Goal: Information Seeking & Learning: Find contact information

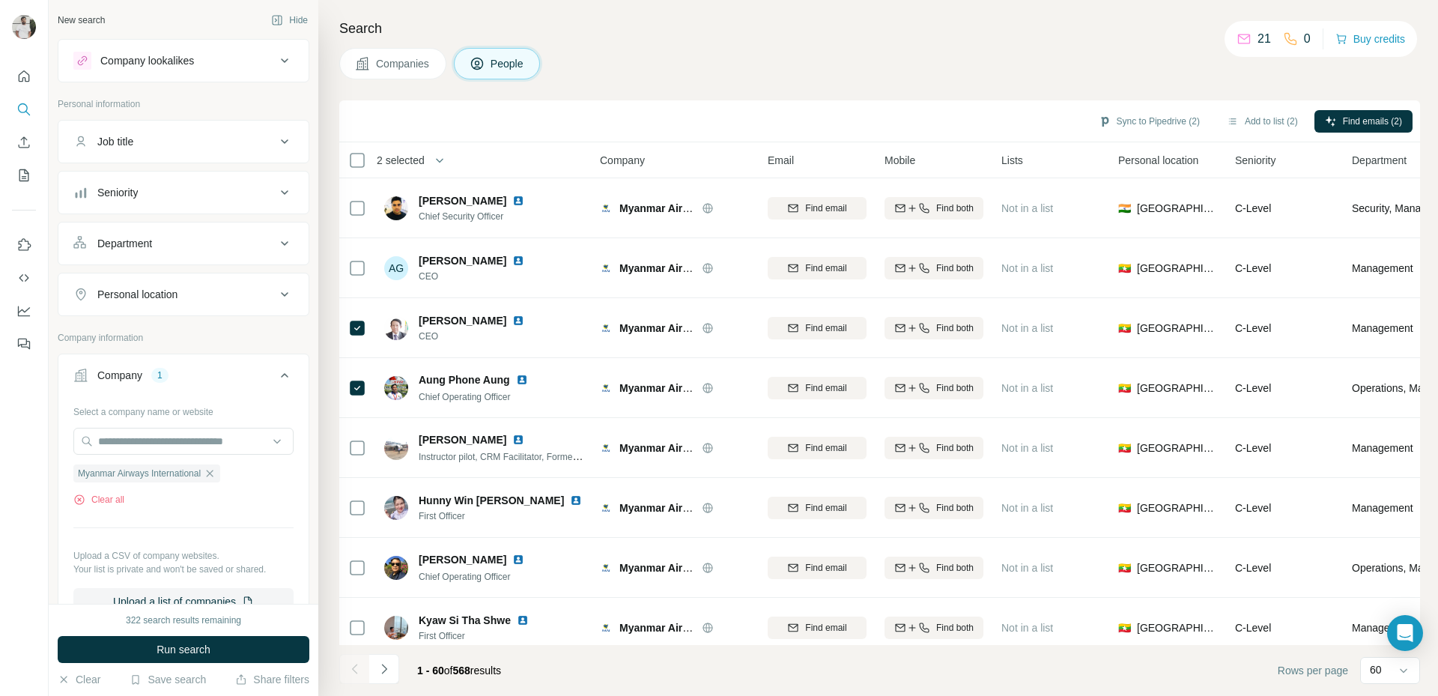
click at [233, 170] on ul "Job title Seniority Department Personal location" at bounding box center [184, 218] width 252 height 196
click at [228, 189] on div "Seniority" at bounding box center [174, 192] width 202 height 15
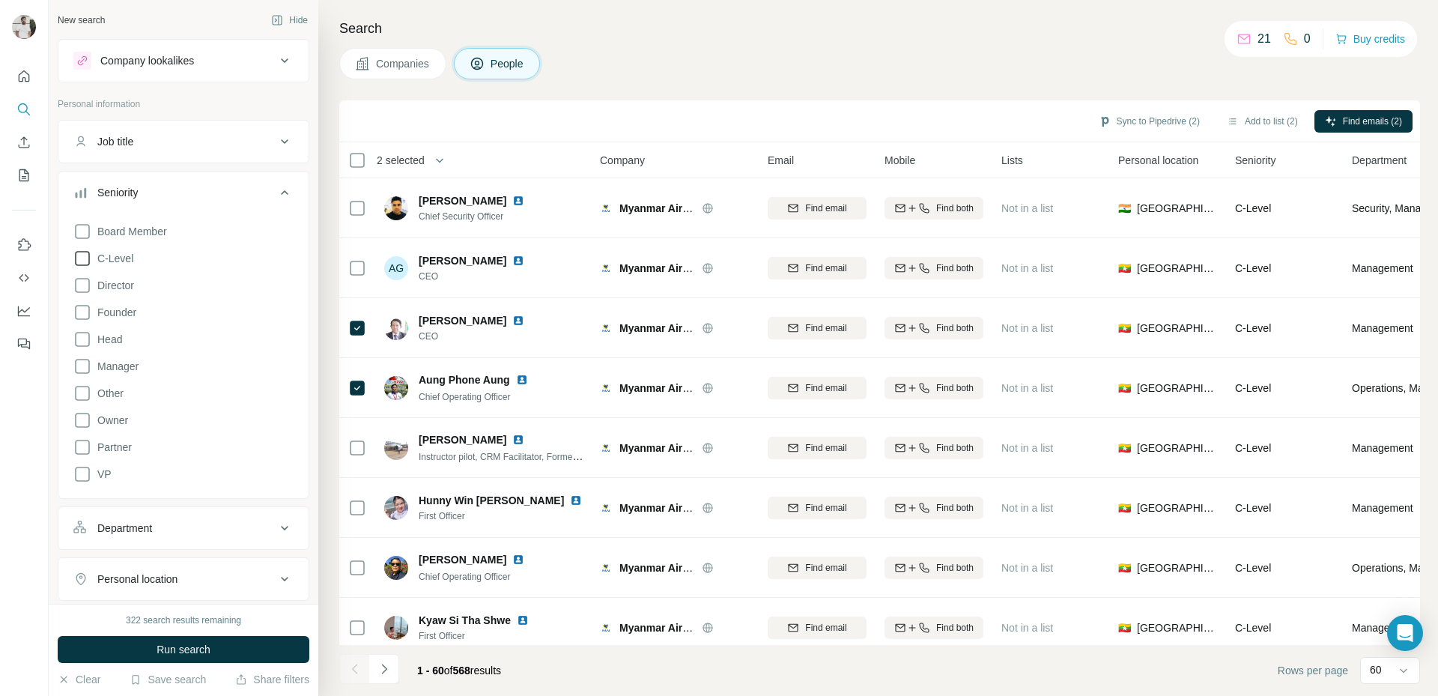
drag, startPoint x: 143, startPoint y: 229, endPoint x: 121, endPoint y: 250, distance: 30.2
click at [142, 229] on span "Board Member" at bounding box center [129, 231] width 76 height 15
drag, startPoint x: 113, startPoint y: 262, endPoint x: 110, endPoint y: 271, distance: 9.5
click at [113, 263] on span "C-Level" at bounding box center [112, 258] width 42 height 15
click at [101, 330] on div "Board Member C-Level Director Founder Head Manager Other Owner Partner VP Clear…" at bounding box center [183, 360] width 220 height 289
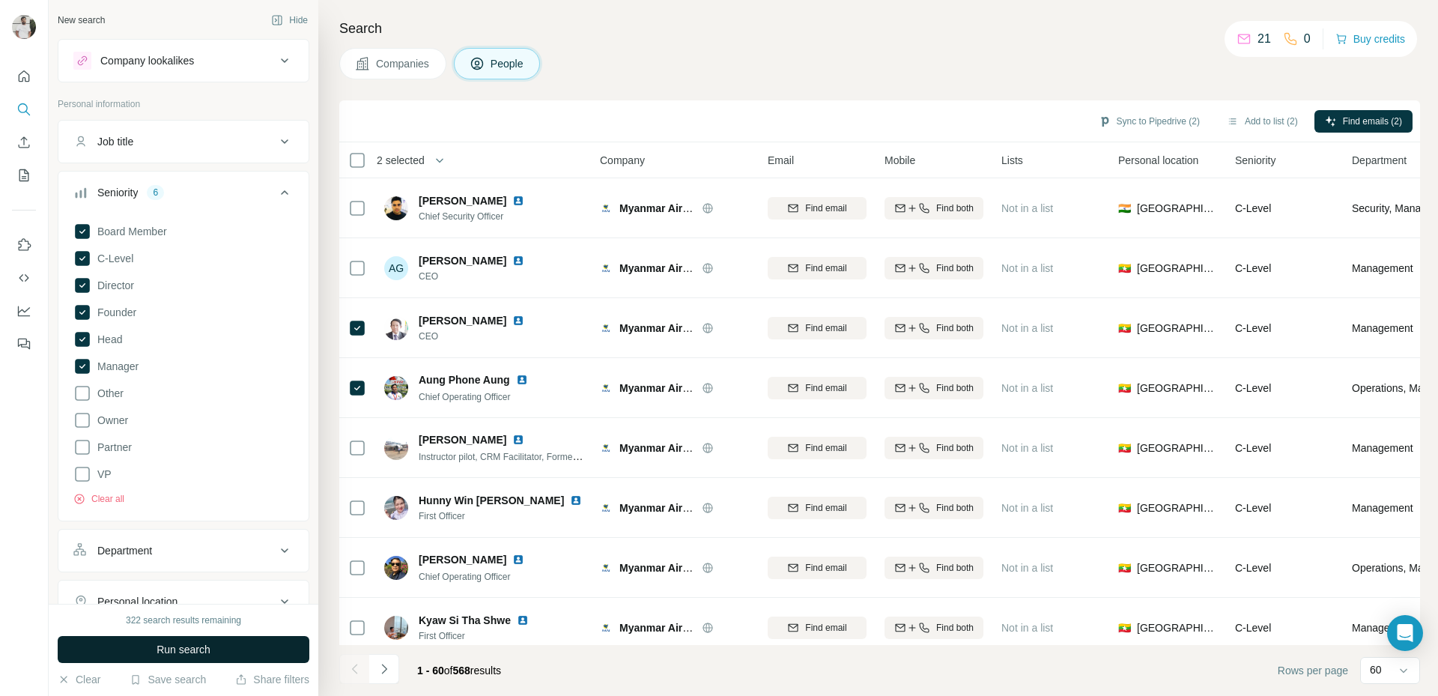
click at [213, 650] on button "Run search" at bounding box center [184, 649] width 252 height 27
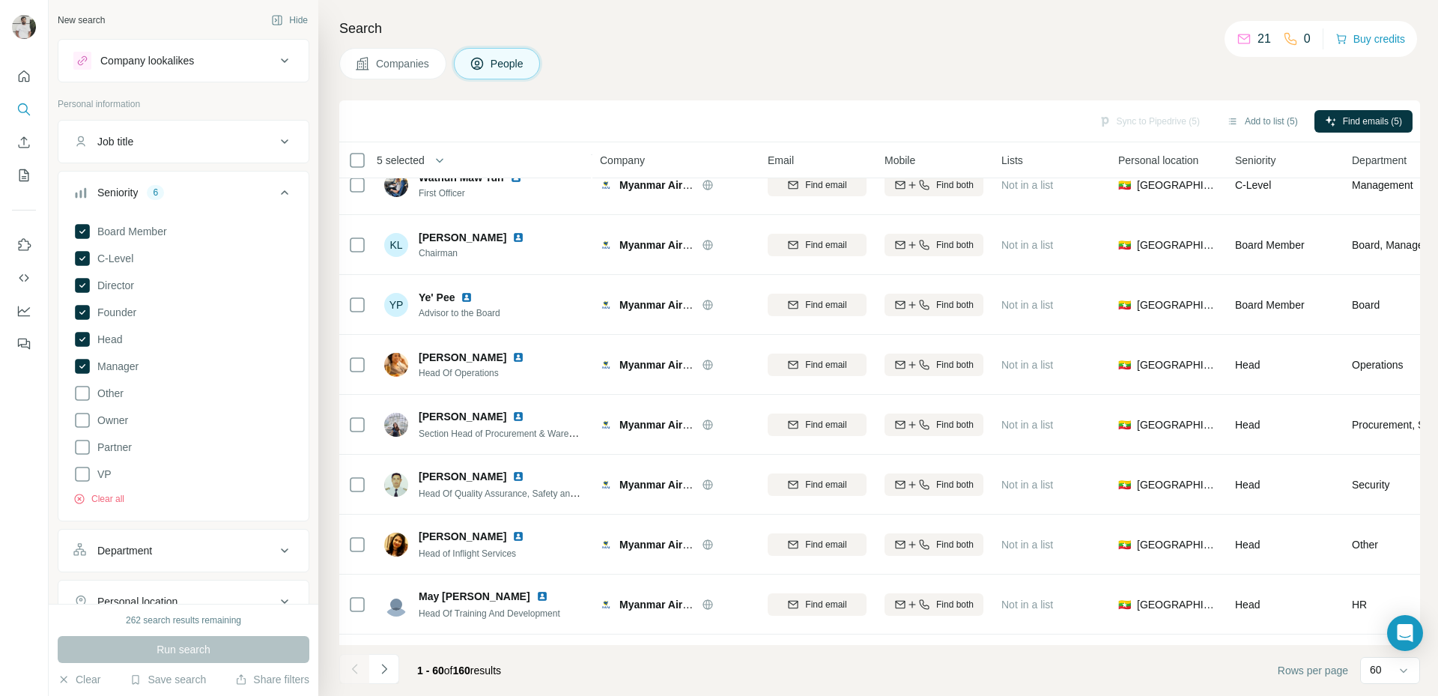
scroll to position [1405, 0]
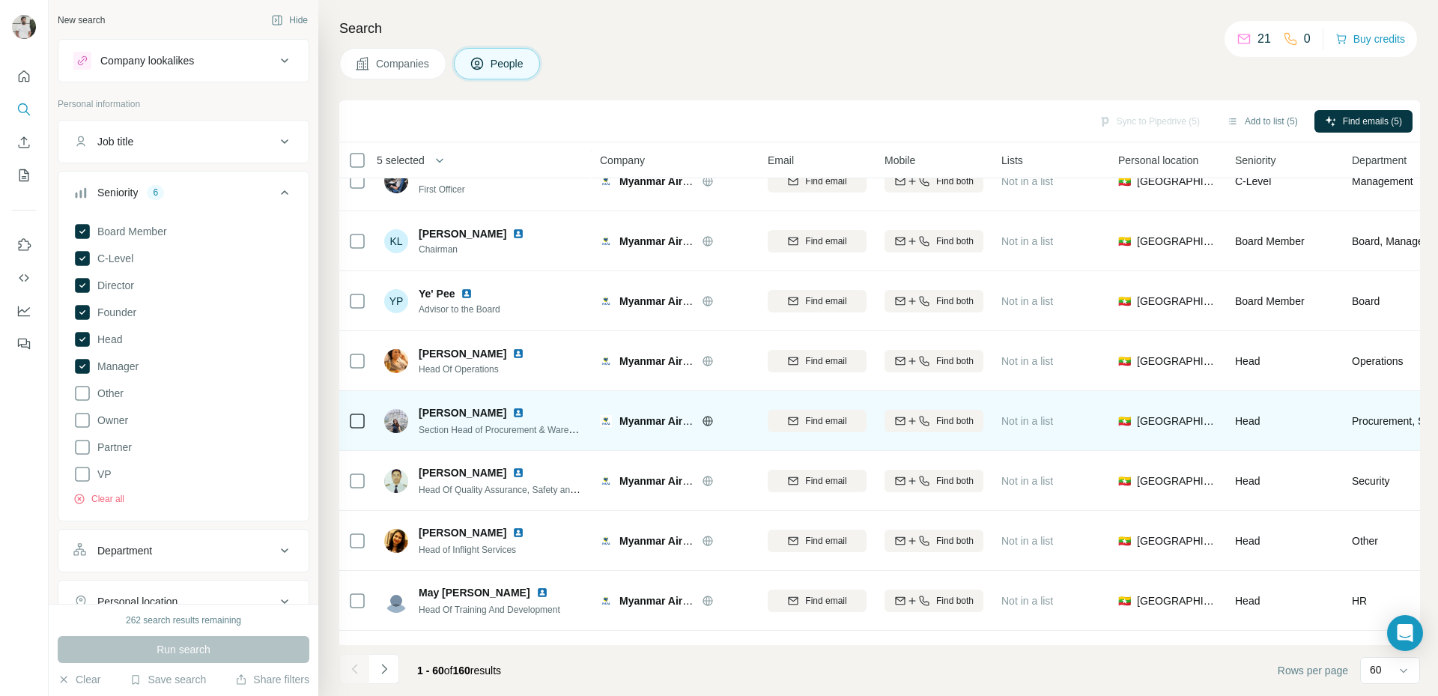
click at [346, 420] on td at bounding box center [357, 421] width 36 height 60
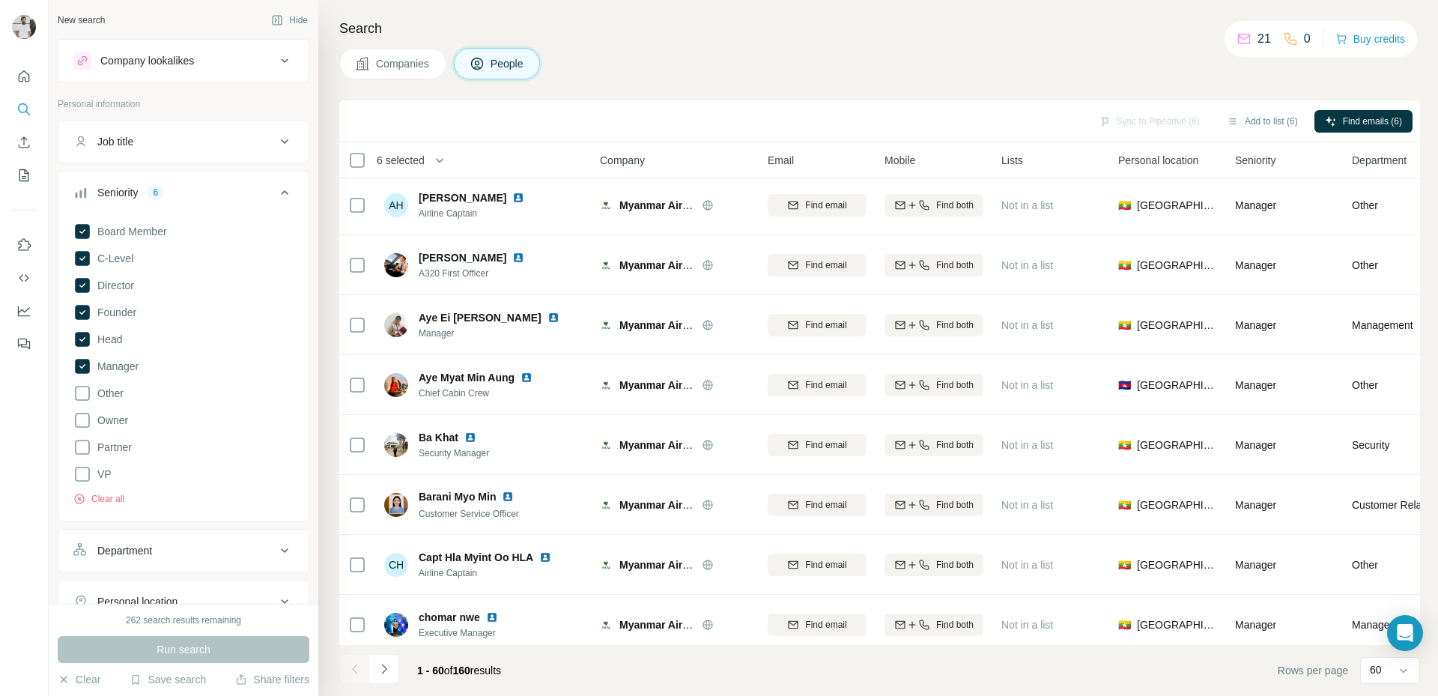
scroll to position [3136, 0]
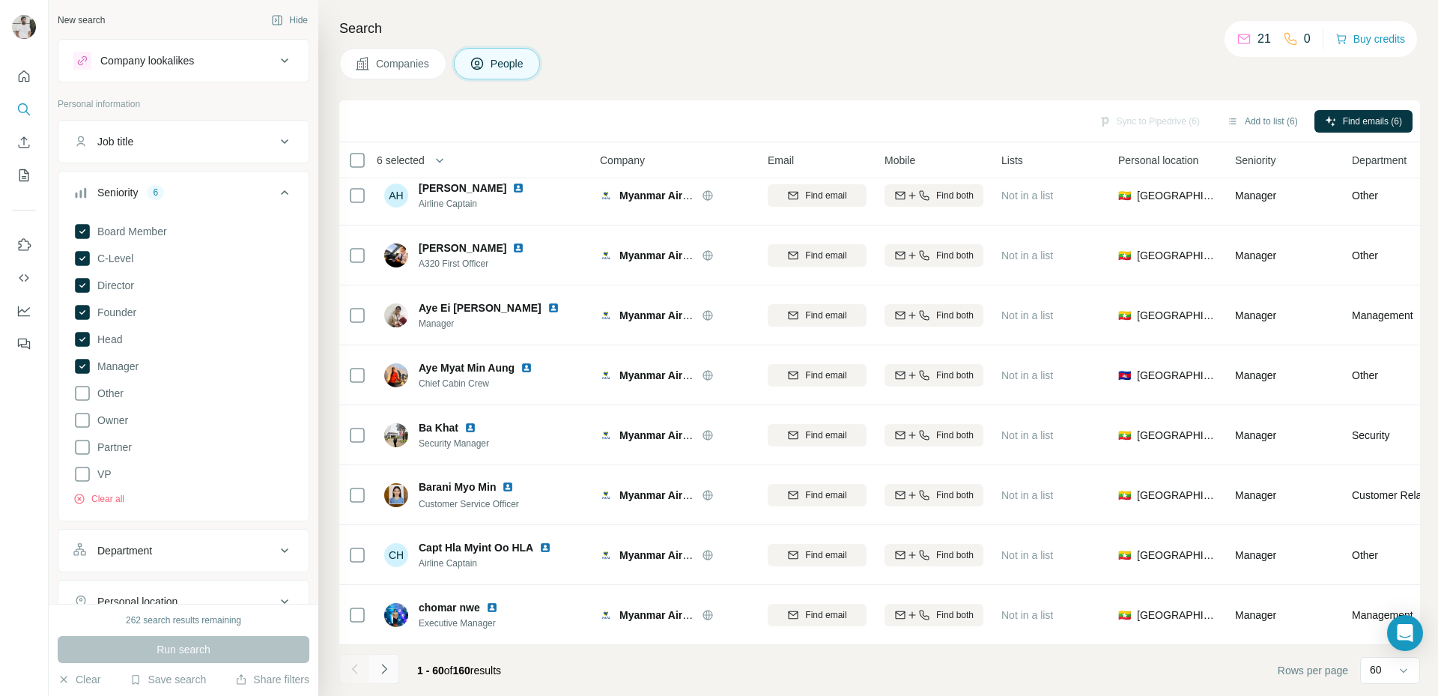
click at [388, 673] on icon "Navigate to next page" at bounding box center [384, 668] width 15 height 15
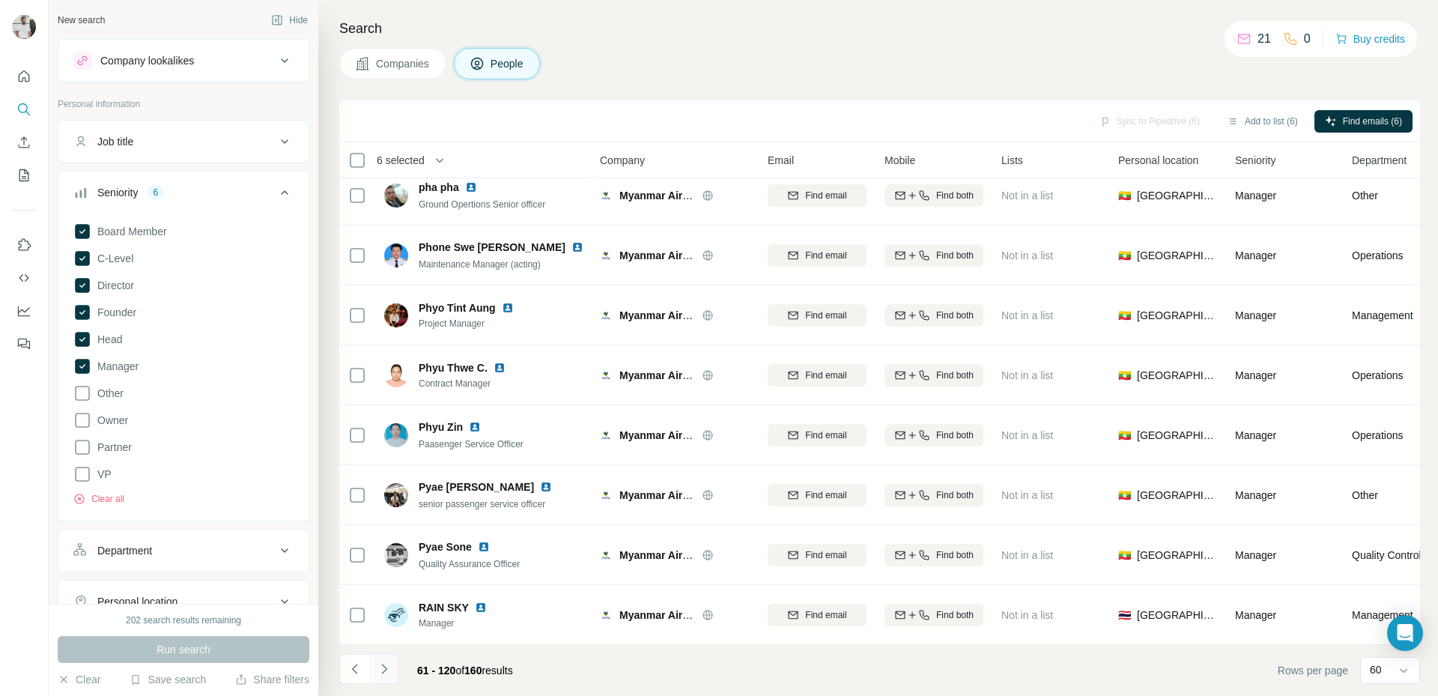
click at [392, 665] on button "Navigate to next page" at bounding box center [384, 669] width 30 height 30
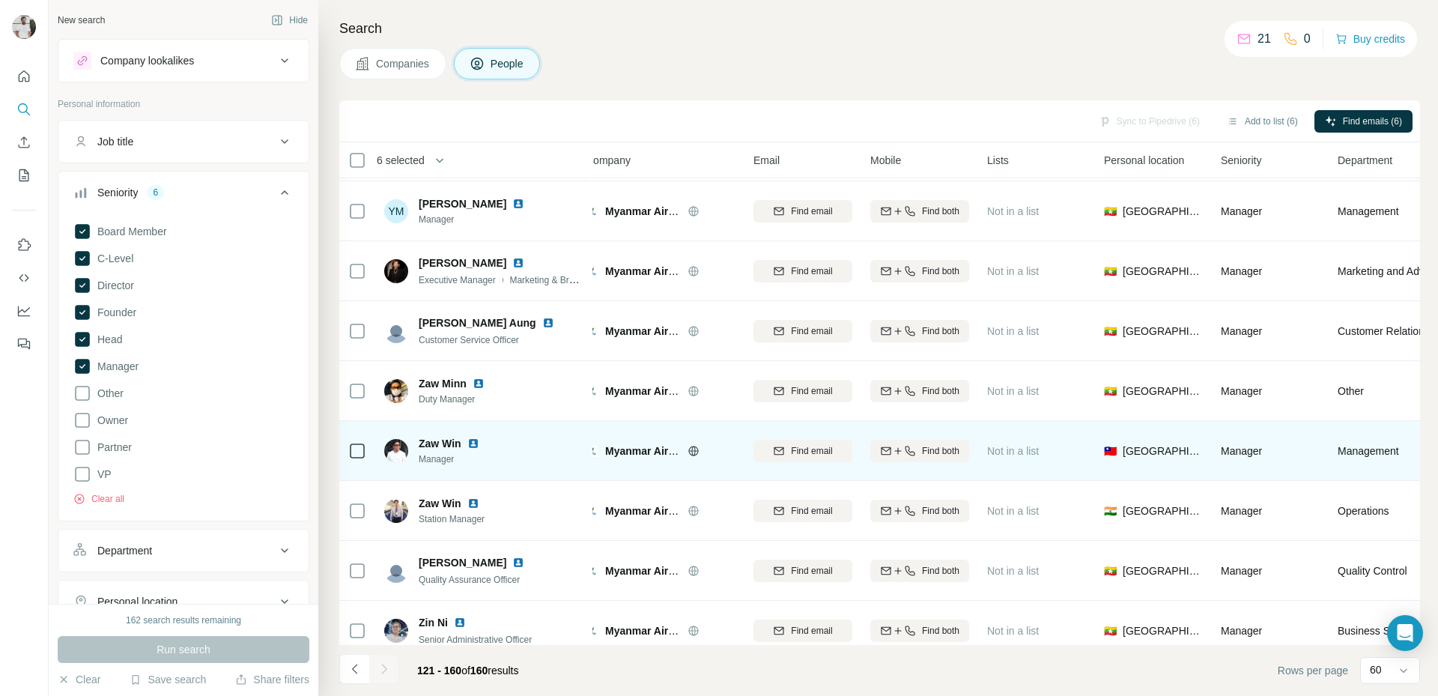
scroll to position [1938, 14]
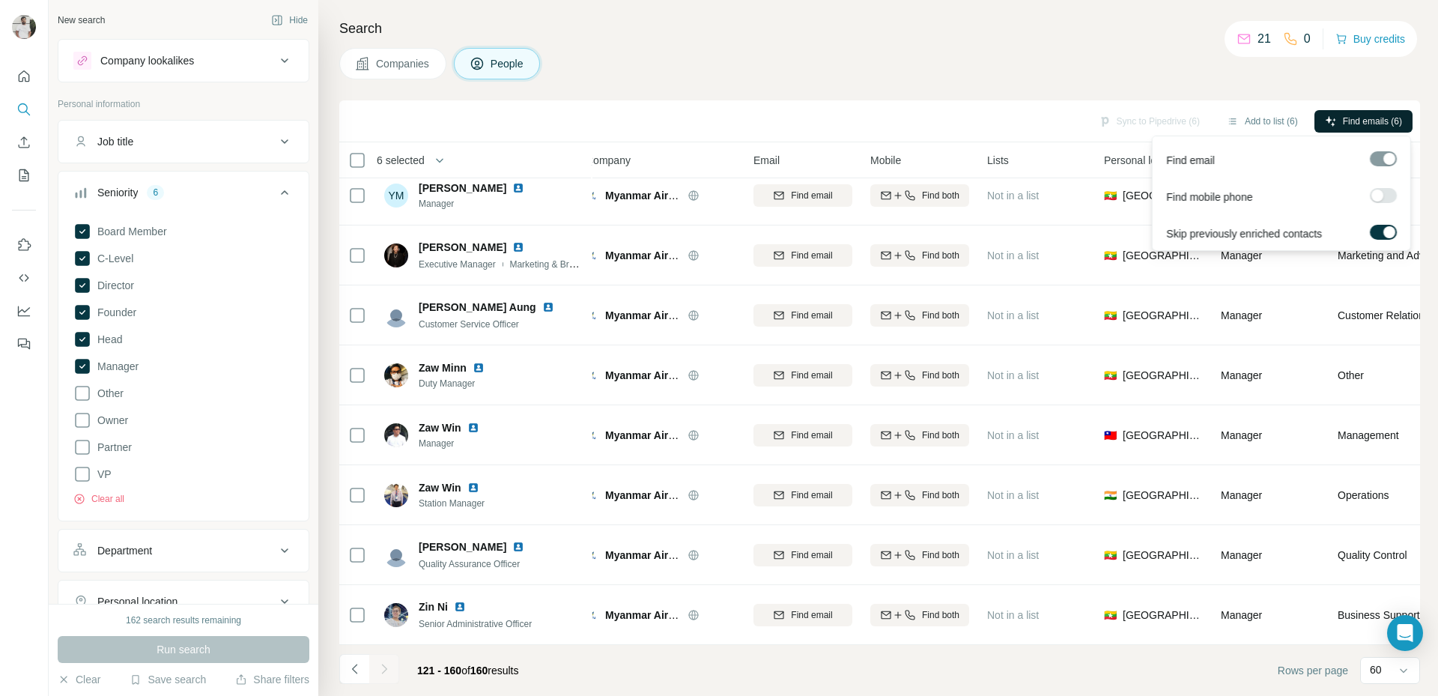
click at [1334, 116] on button "Find emails (6)" at bounding box center [1363, 121] width 98 height 22
